Goal: Task Accomplishment & Management: Manage account settings

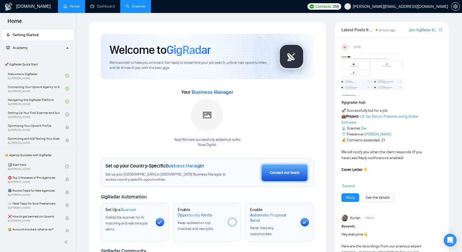
click at [131, 4] on link "Scanner" at bounding box center [136, 6] width 20 height 5
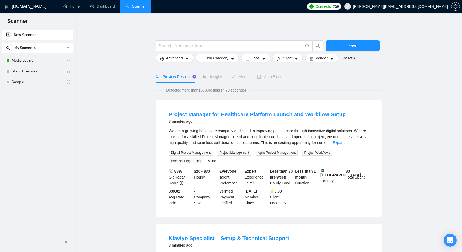
click at [430, 6] on span "[PERSON_NAME][EMAIL_ADDRESS][DOMAIN_NAME]" at bounding box center [400, 6] width 95 height 0
click at [23, 8] on h1 "[DOMAIN_NAME]" at bounding box center [29, 6] width 35 height 13
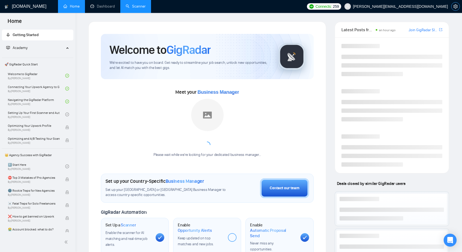
click at [457, 6] on icon "setting" at bounding box center [455, 6] width 4 height 4
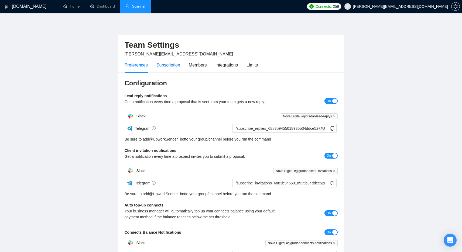
click at [160, 67] on div "Subscription" at bounding box center [168, 65] width 24 height 7
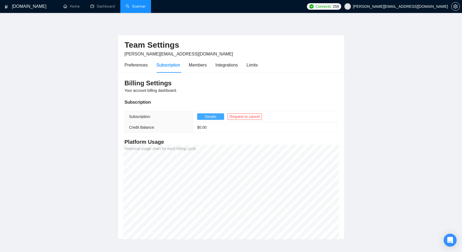
click at [203, 119] on button "Details" at bounding box center [210, 117] width 27 height 6
